Goal: Check status: Check status

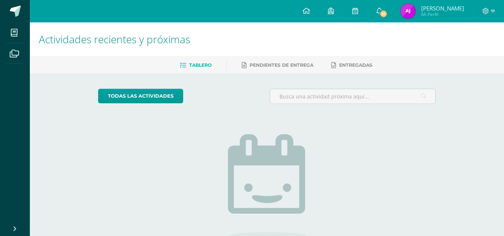
click at [415, 11] on img at bounding box center [408, 11] width 15 height 15
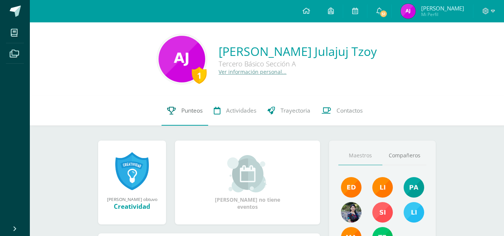
click at [194, 111] on span "Punteos" at bounding box center [191, 111] width 21 height 8
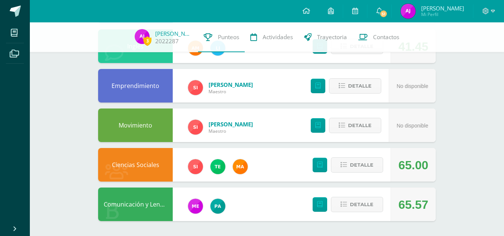
scroll to position [284, 0]
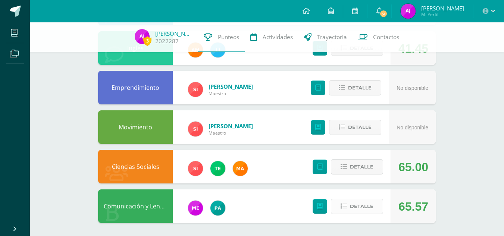
click at [357, 207] on span "Detalle" at bounding box center [361, 207] width 23 height 14
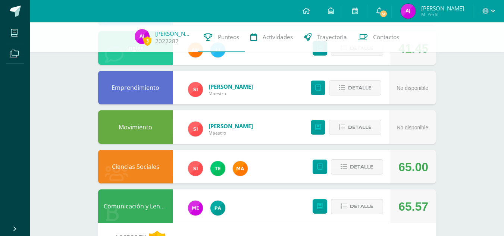
click at [357, 207] on span "Detalle" at bounding box center [361, 207] width 23 height 14
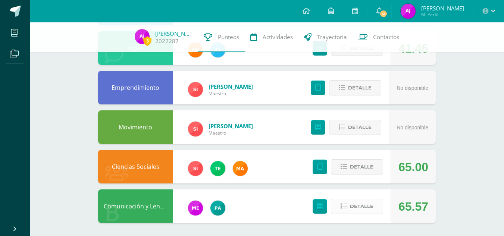
click at [357, 207] on span "Detalle" at bounding box center [361, 207] width 23 height 14
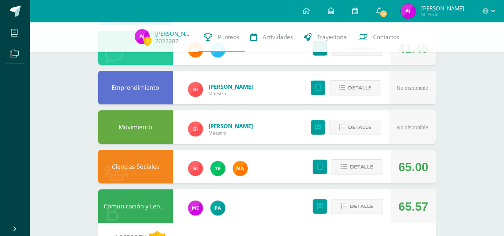
click at [357, 207] on span "Detalle" at bounding box center [361, 207] width 23 height 14
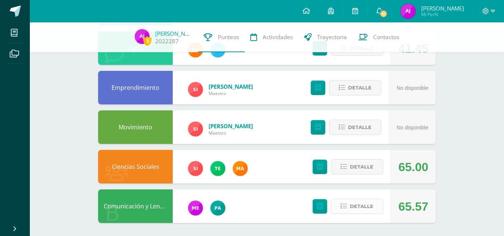
scroll to position [286, 0]
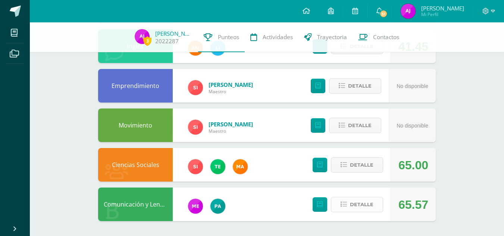
click at [368, 204] on span "Detalle" at bounding box center [361, 205] width 23 height 14
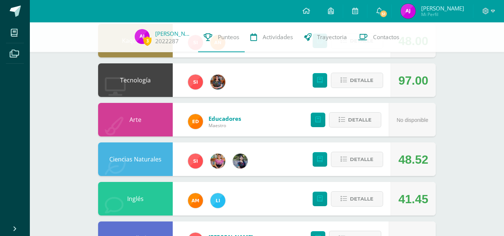
scroll to position [134, 0]
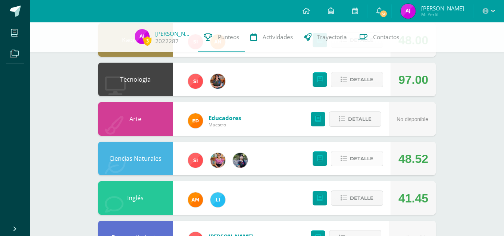
click at [368, 161] on span "Detalle" at bounding box center [361, 159] width 23 height 14
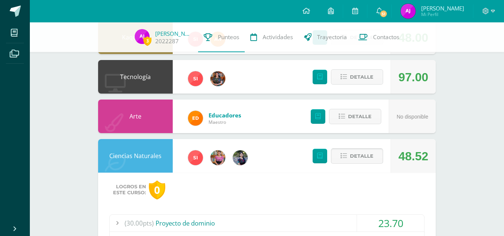
scroll to position [136, 0]
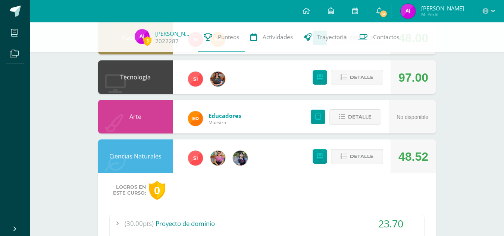
click at [364, 158] on span "Detalle" at bounding box center [361, 157] width 23 height 14
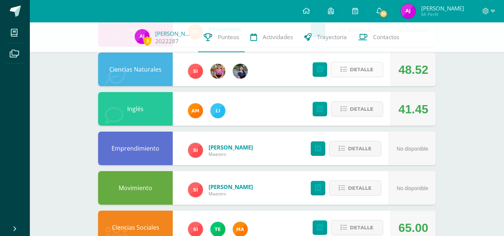
scroll to position [0, 0]
